Goal: Find specific page/section: Find specific page/section

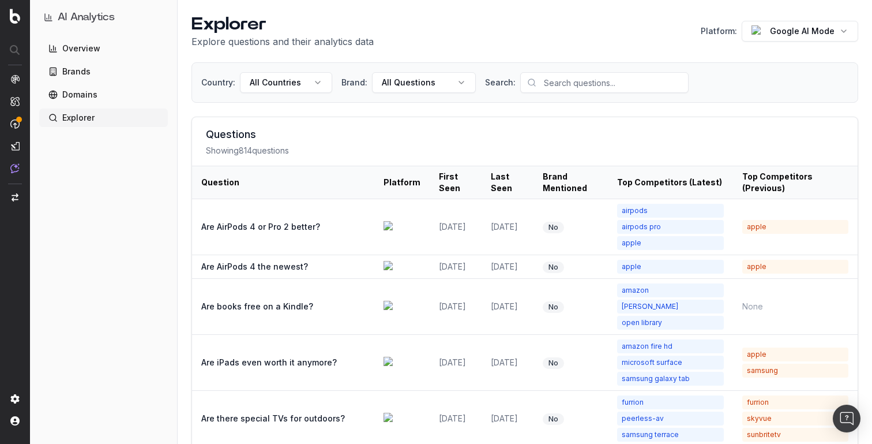
click at [207, 23] on h1 "Explorer" at bounding box center [283, 24] width 182 height 21
